Goal: Task Accomplishment & Management: Use online tool/utility

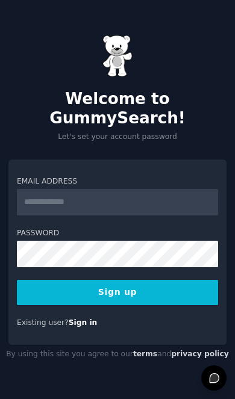
click at [183, 216] on input "Email Address" at bounding box center [117, 202] width 201 height 27
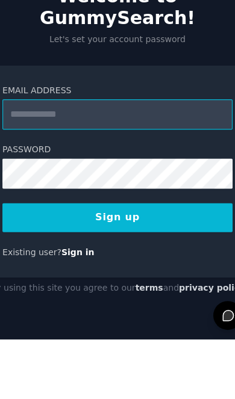
type input "**********"
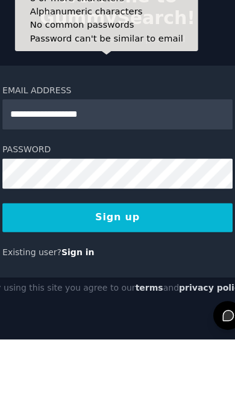
click at [59, 280] on button "Sign up" at bounding box center [117, 292] width 201 height 25
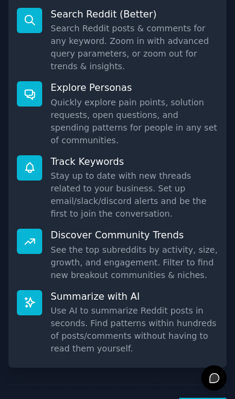
scroll to position [49, 0]
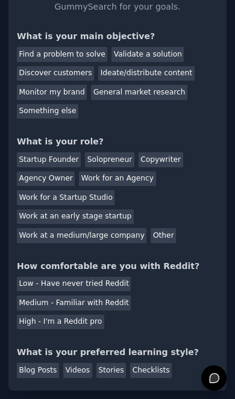
click at [104, 315] on div "High - I'm a Reddit pro" at bounding box center [60, 322] width 87 height 15
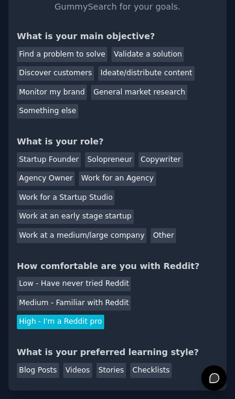
click at [176, 273] on div "Low - Have never tried Reddit Medium - Familiar with Reddit High - I'm a Reddit…" at bounding box center [117, 301] width 201 height 57
click at [110, 296] on div "Medium - Familiar with Reddit" at bounding box center [74, 303] width 114 height 15
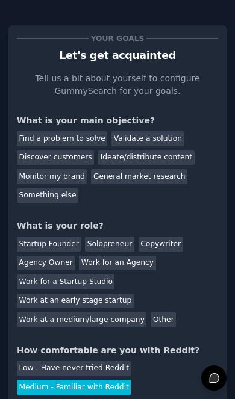
scroll to position [0, 0]
click at [93, 131] on div "Find a problem to solve" at bounding box center [62, 138] width 90 height 15
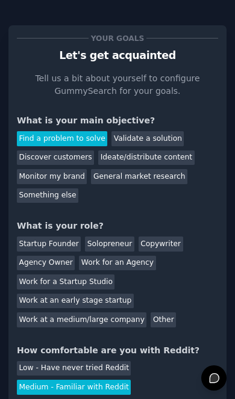
click at [155, 313] on div "Other" at bounding box center [163, 320] width 25 height 15
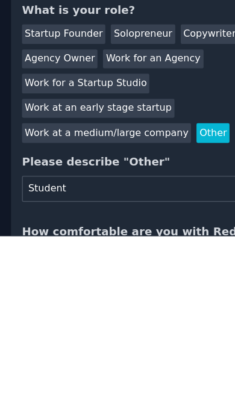
type input "Student"
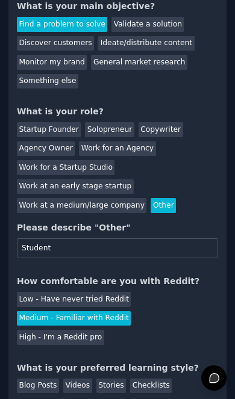
scroll to position [128, 0]
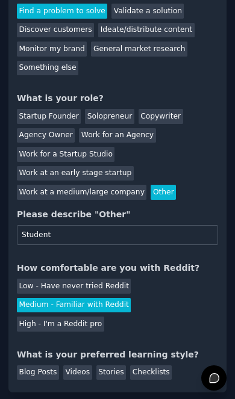
click at [111, 366] on div "Stories" at bounding box center [111, 373] width 30 height 15
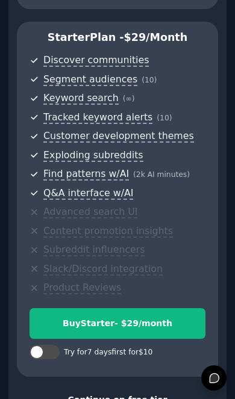
scroll to position [407, 0]
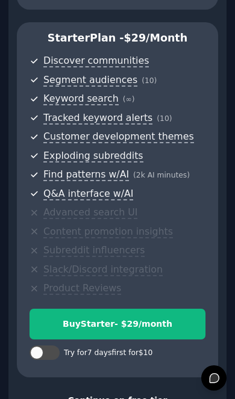
click at [139, 395] on div "Continue on free tier" at bounding box center [117, 401] width 201 height 13
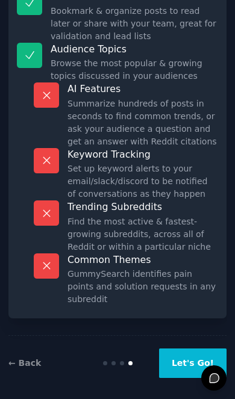
scroll to position [193, 0]
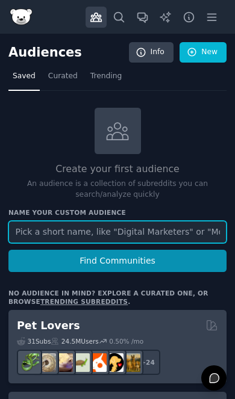
click at [189, 221] on input "text" at bounding box center [117, 232] width 218 height 22
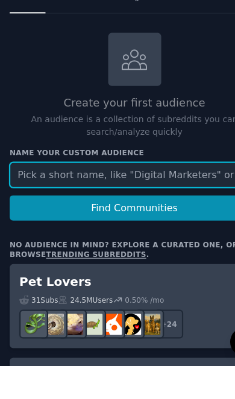
type input "Y"
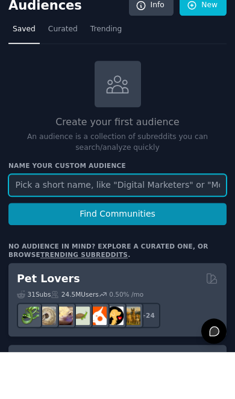
scroll to position [0, 0]
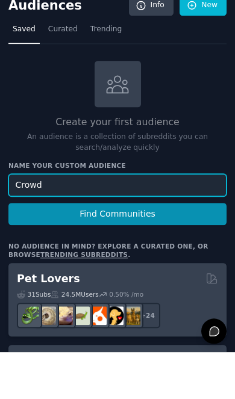
type input "Crowd"
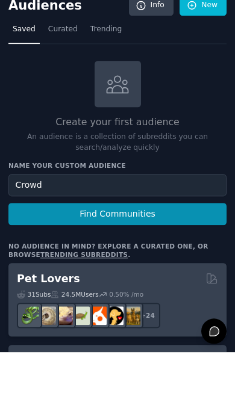
click at [171, 250] on button "Find Communities" at bounding box center [117, 261] width 218 height 22
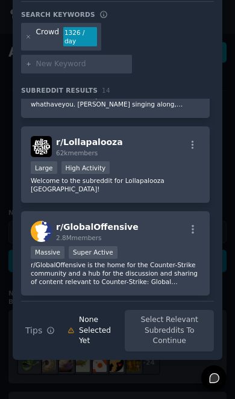
scroll to position [932, 0]
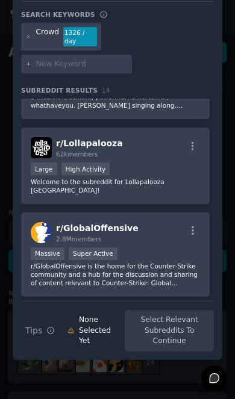
click at [140, 381] on div at bounding box center [117, 199] width 235 height 399
